Goal: Information Seeking & Learning: Learn about a topic

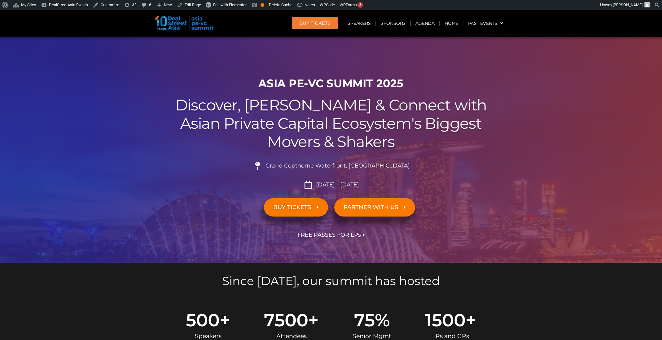
scroll to position [918, 0]
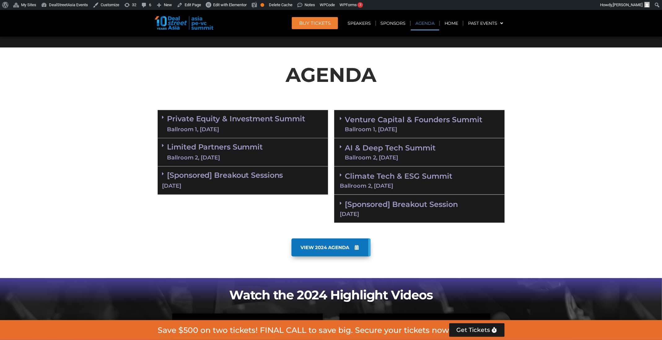
scroll to position [308, 0]
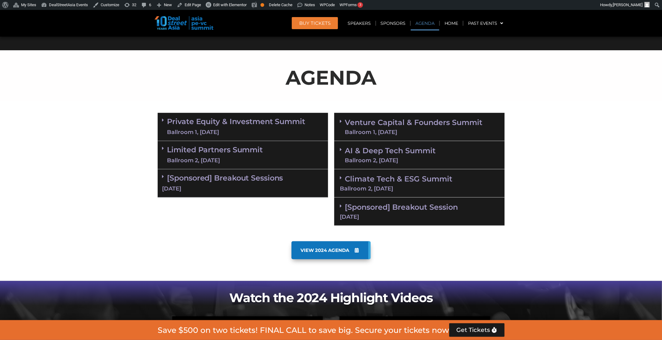
click at [261, 148] on link "Limited Partners [GEOGRAPHIC_DATA] 2, [DATE]" at bounding box center [215, 155] width 96 height 19
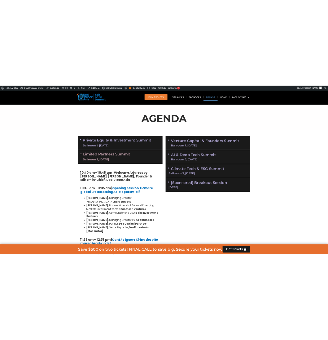
scroll to position [420, 0]
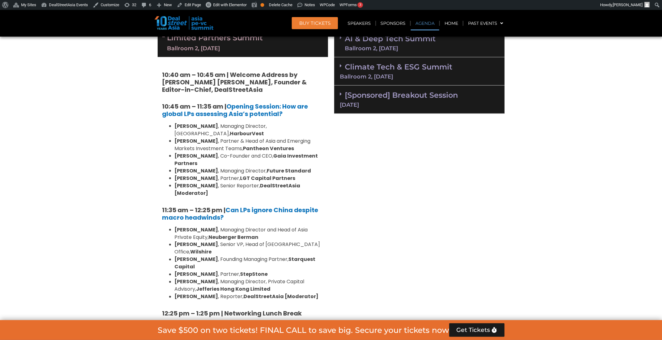
click at [267, 167] on strong "Future Standard" at bounding box center [289, 170] width 44 height 7
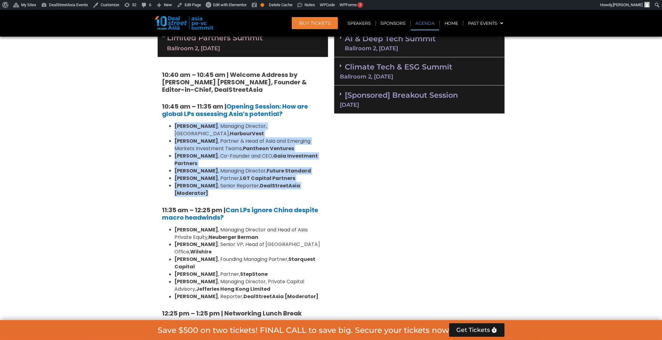
drag, startPoint x: 322, startPoint y: 178, endPoint x: 164, endPoint y: 125, distance: 166.3
click at [164, 125] on ul "[PERSON_NAME] , Managing Director, [GEOGRAPHIC_DATA], HarbourVest [PERSON_NAME]…" at bounding box center [242, 159] width 161 height 74
click at [237, 182] on li "[PERSON_NAME] , Senior Reporter, DealStreetAsia [Moderator]" at bounding box center [249, 189] width 149 height 15
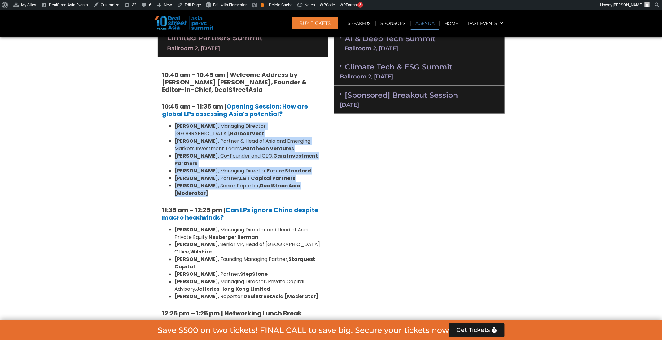
drag, startPoint x: 327, startPoint y: 175, endPoint x: 164, endPoint y: 120, distance: 172.5
copy ul "Kelvin Yap , Managing Director, Singapore, HarbourVest Brian Lim , Partner & He…"
click at [214, 141] on li "Brian Lim , Partner & Head of Asia and Emerging Markets Investment Teams, Panth…" at bounding box center [249, 144] width 149 height 15
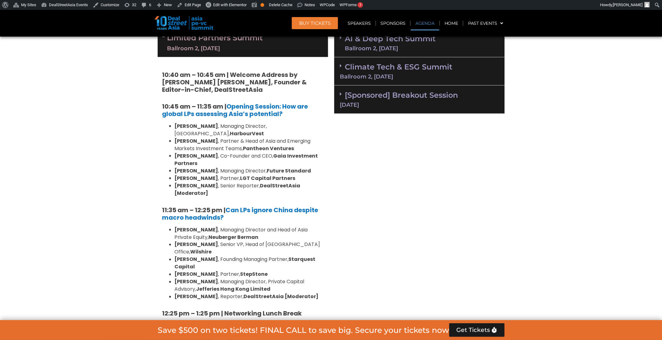
click at [267, 182] on strong "DealStreetAsia [Moderator]" at bounding box center [238, 189] width 126 height 15
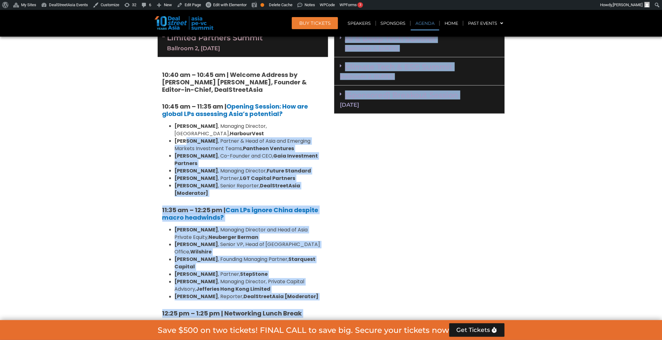
drag, startPoint x: 338, startPoint y: 178, endPoint x: 185, endPoint y: 132, distance: 160.4
click at [185, 137] on b "[PERSON_NAME]" at bounding box center [197, 140] width 44 height 7
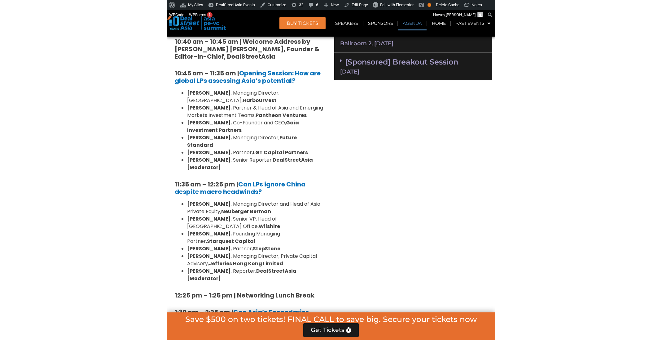
scroll to position [455, 0]
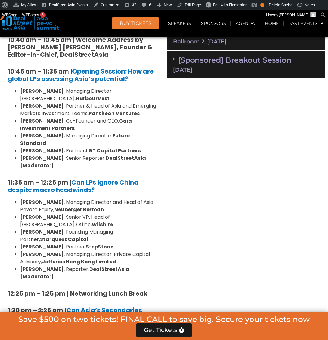
click at [98, 114] on strong "Pantheon Ventures" at bounding box center [114, 113] width 51 height 7
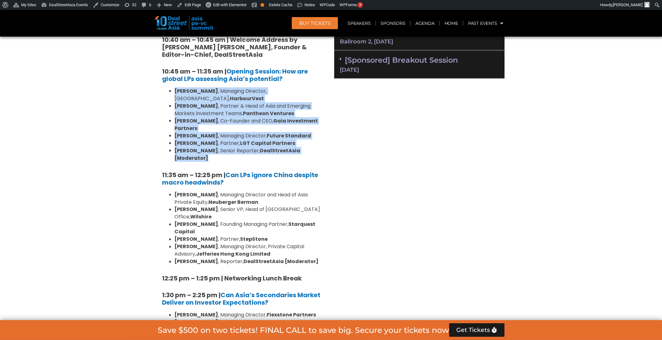
drag, startPoint x: 330, startPoint y: 143, endPoint x: 174, endPoint y: 94, distance: 163.6
copy ul "Kelvin Yap , Managing Director, Singapore, HarbourVest Brian Lim , Partner & He…"
click at [301, 147] on strong "DealStreetAsia [Moderator]" at bounding box center [238, 154] width 126 height 15
drag, startPoint x: 326, startPoint y: 141, endPoint x: 166, endPoint y: 87, distance: 169.2
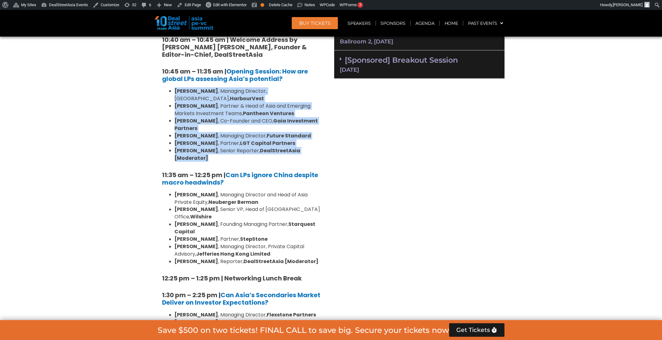
copy ul "Kelvin Yap , Managing Director, Singapore, HarbourVest Brian Lim , Partner & He…"
